Goal: Transaction & Acquisition: Purchase product/service

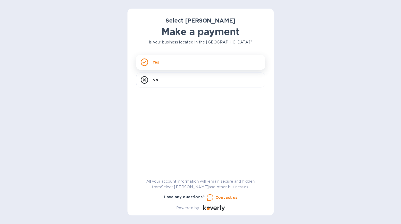
click at [151, 66] on div "Yes" at bounding box center [200, 62] width 129 height 15
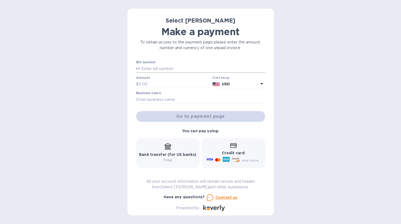
click at [159, 69] on input "text" at bounding box center [202, 69] width 125 height 8
type input "SS-265576"
click at [158, 85] on input "text" at bounding box center [174, 84] width 72 height 8
type input "314.16"
click at [171, 100] on input "text" at bounding box center [200, 100] width 129 height 8
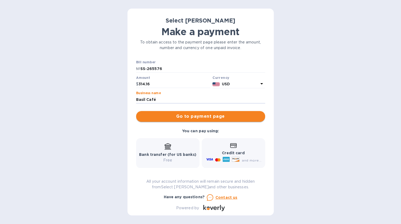
type input "Basil Café"
click at [184, 118] on span "Go to payment page" at bounding box center [200, 116] width 120 height 6
